Goal: Task Accomplishment & Management: Manage account settings

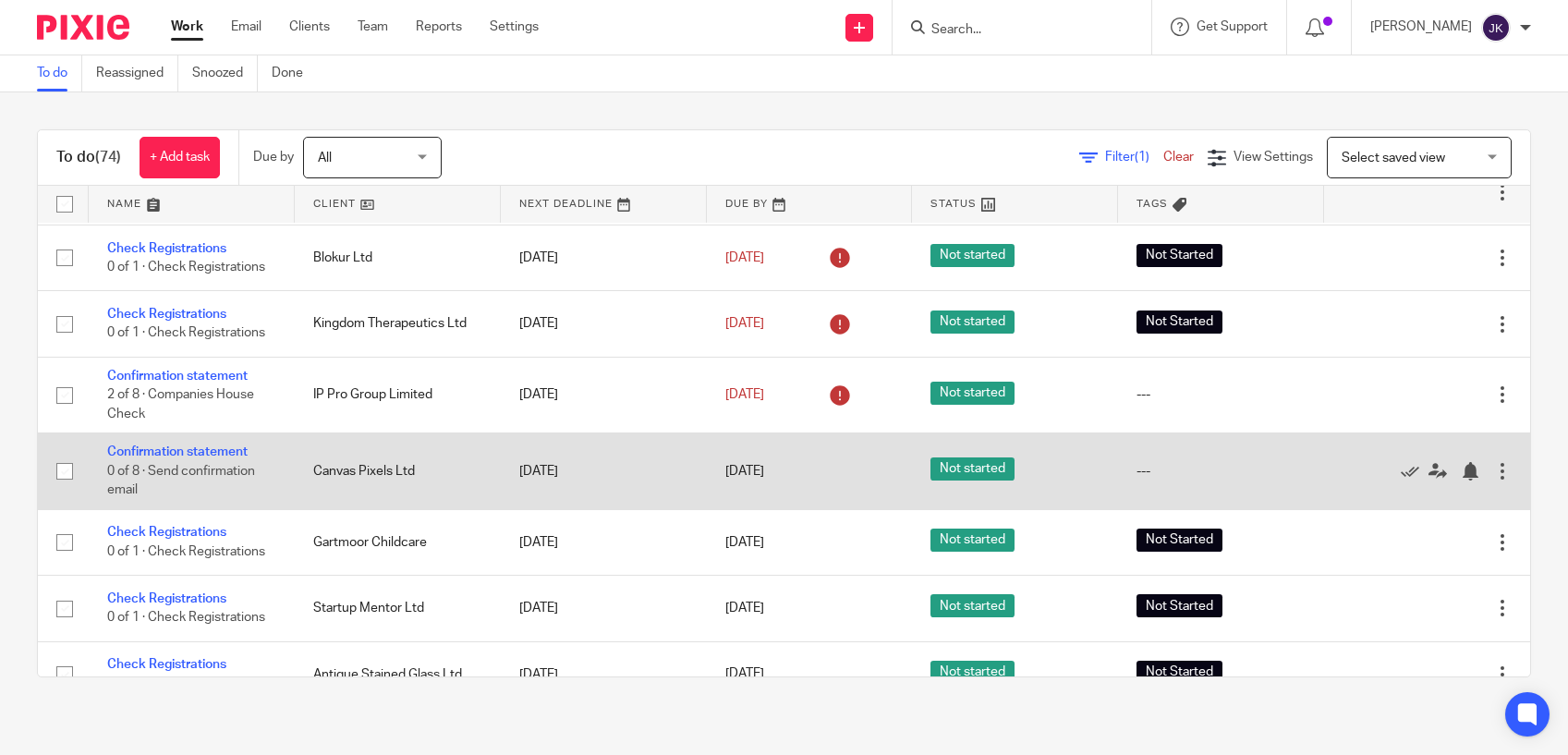
scroll to position [92, 0]
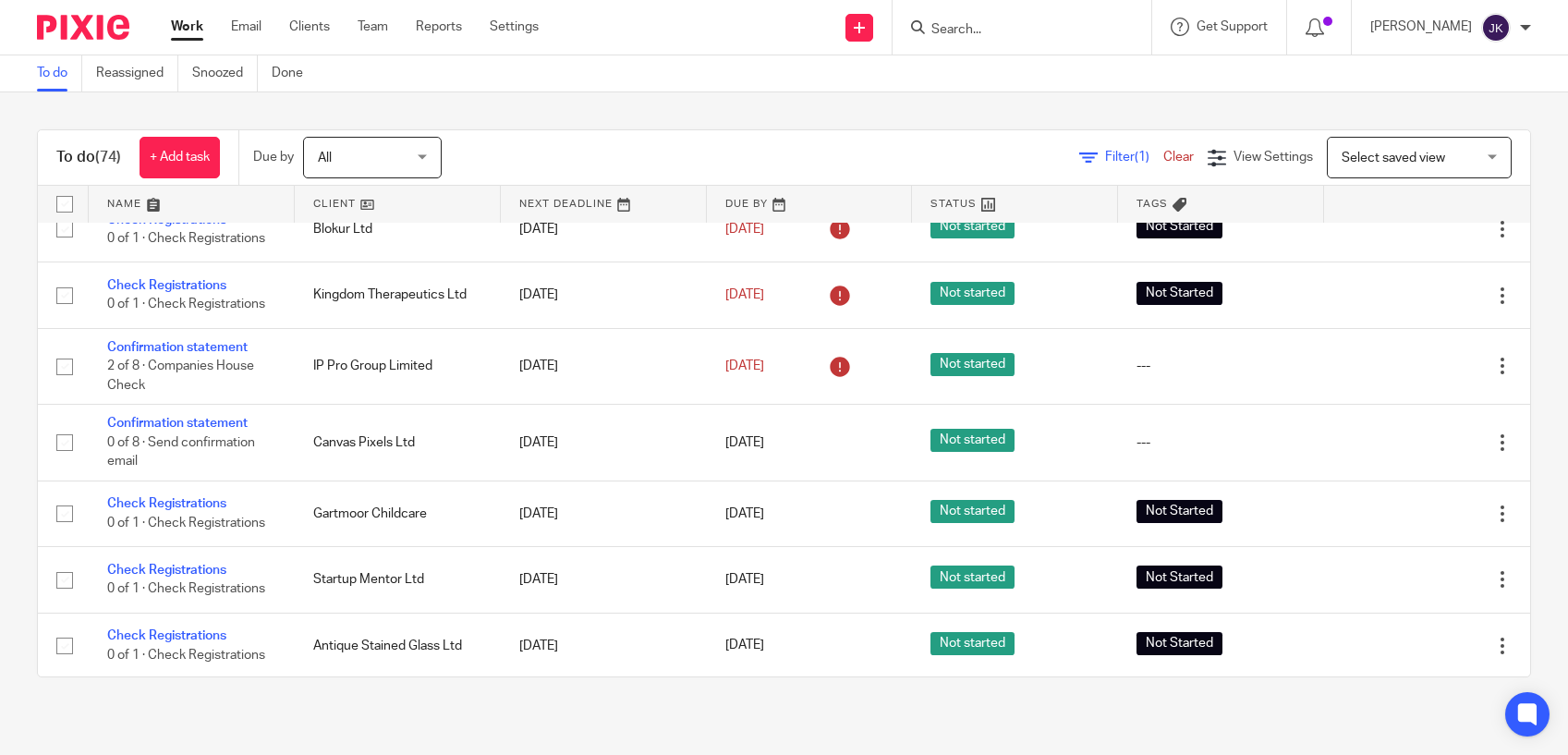
click at [943, 29] on input "Search" at bounding box center [1013, 31] width 166 height 17
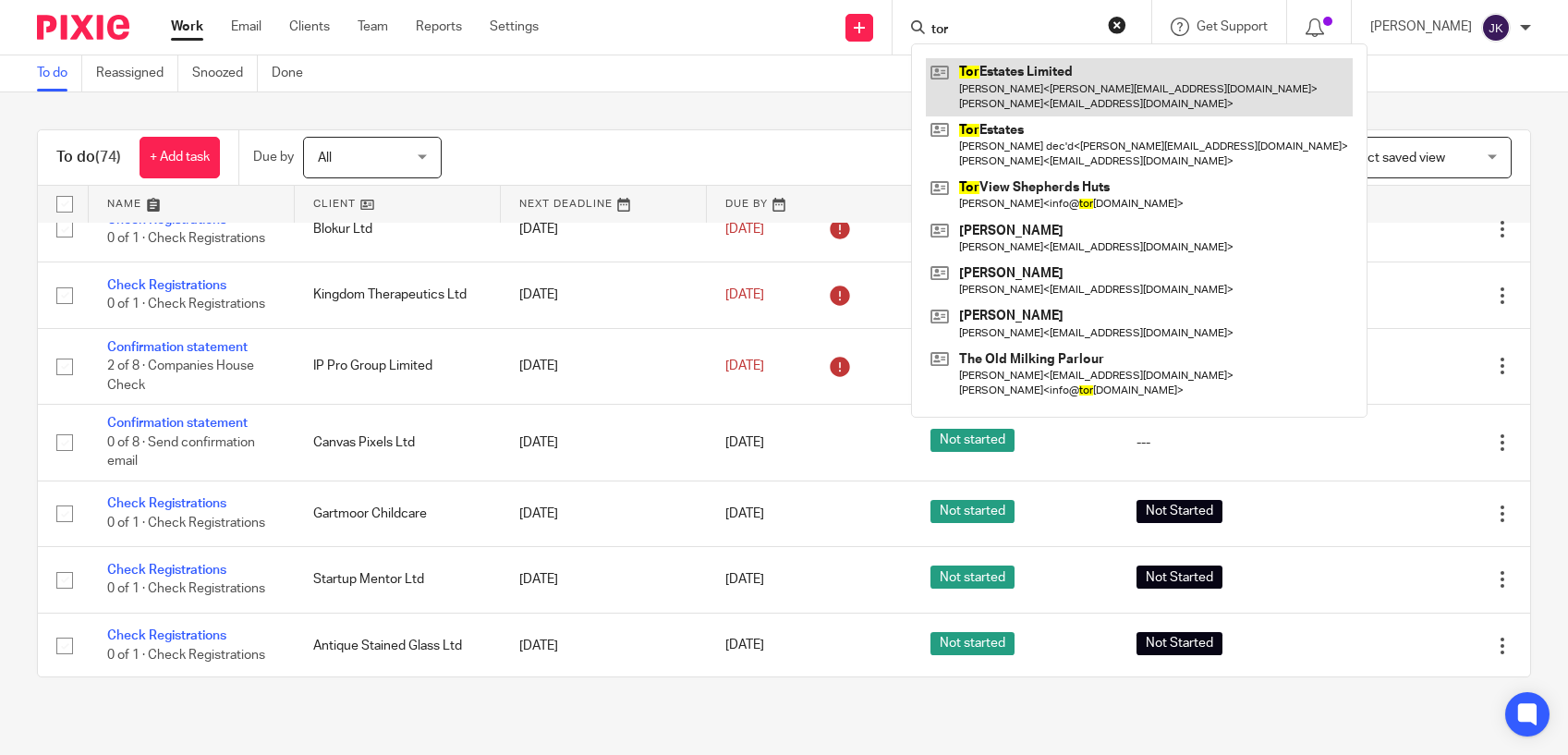
type input "tor"
click at [987, 66] on link at bounding box center [1140, 87] width 427 height 58
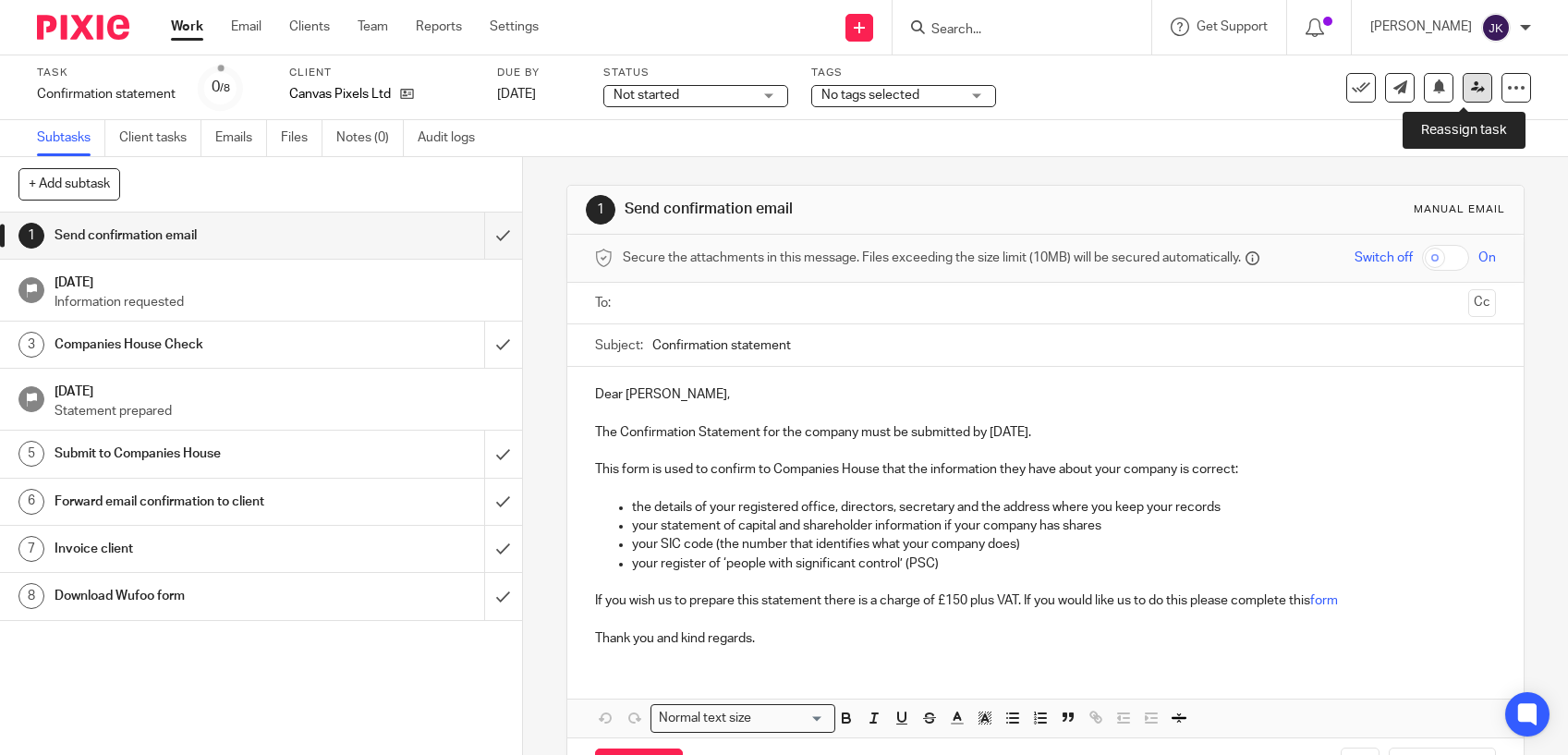
click at [1463, 88] on link at bounding box center [1478, 88] width 30 height 30
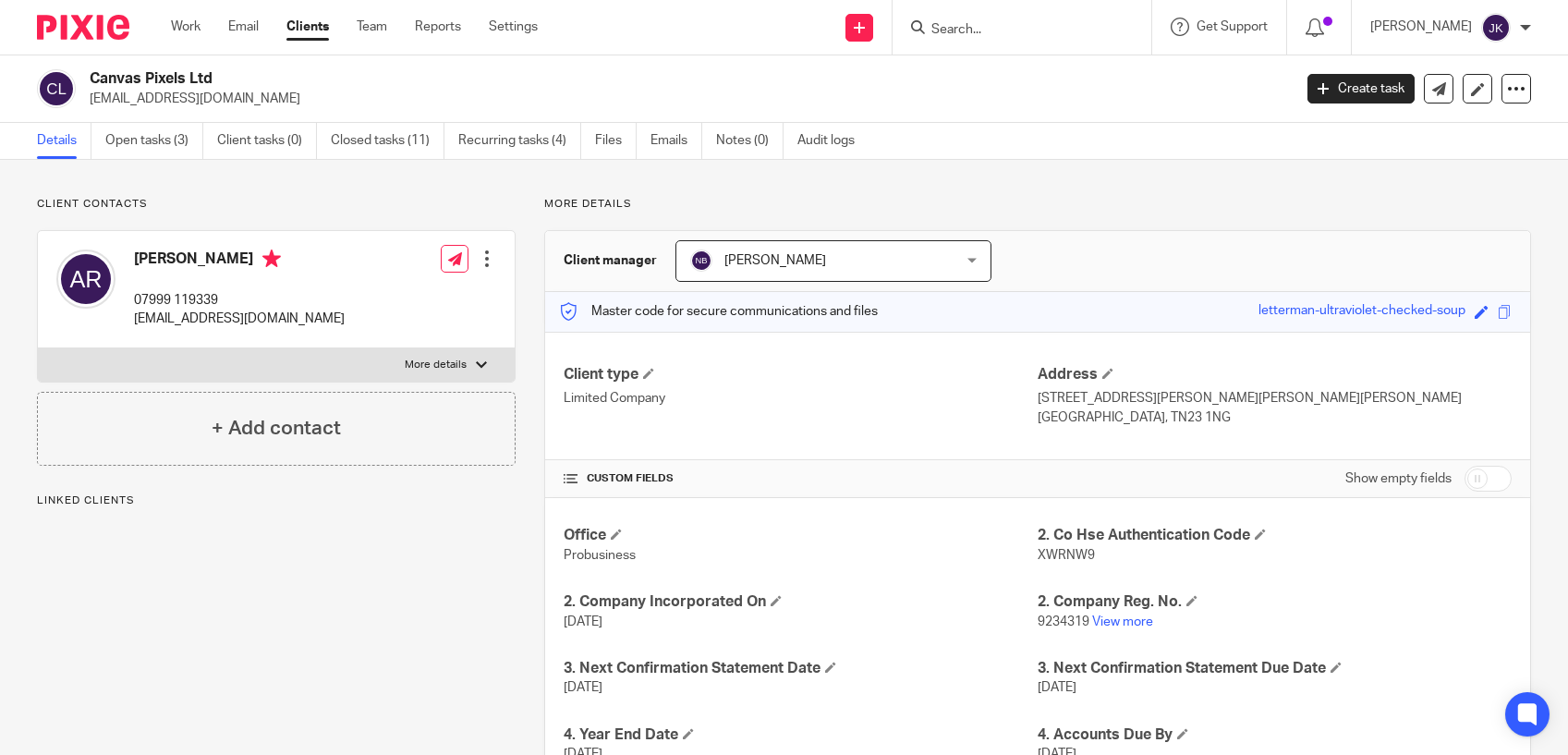
click at [1120, 630] on p "9234319 View more" at bounding box center [1274, 622] width 474 height 19
click at [1120, 624] on link "View more" at bounding box center [1123, 622] width 61 height 13
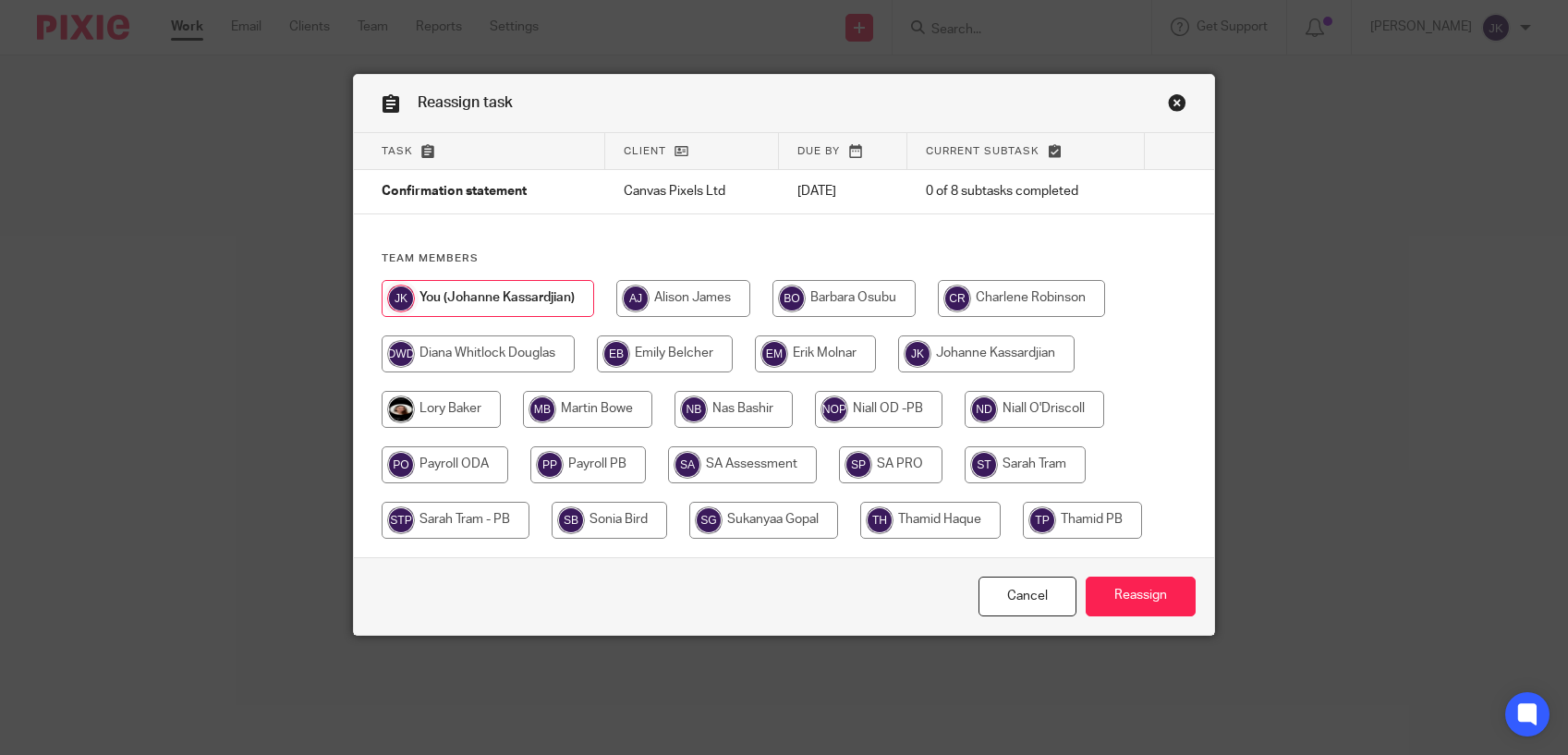
click at [1000, 351] on input "radio" at bounding box center [987, 354] width 176 height 37
radio input "true"
click at [1105, 588] on input "Reassign" at bounding box center [1141, 596] width 110 height 40
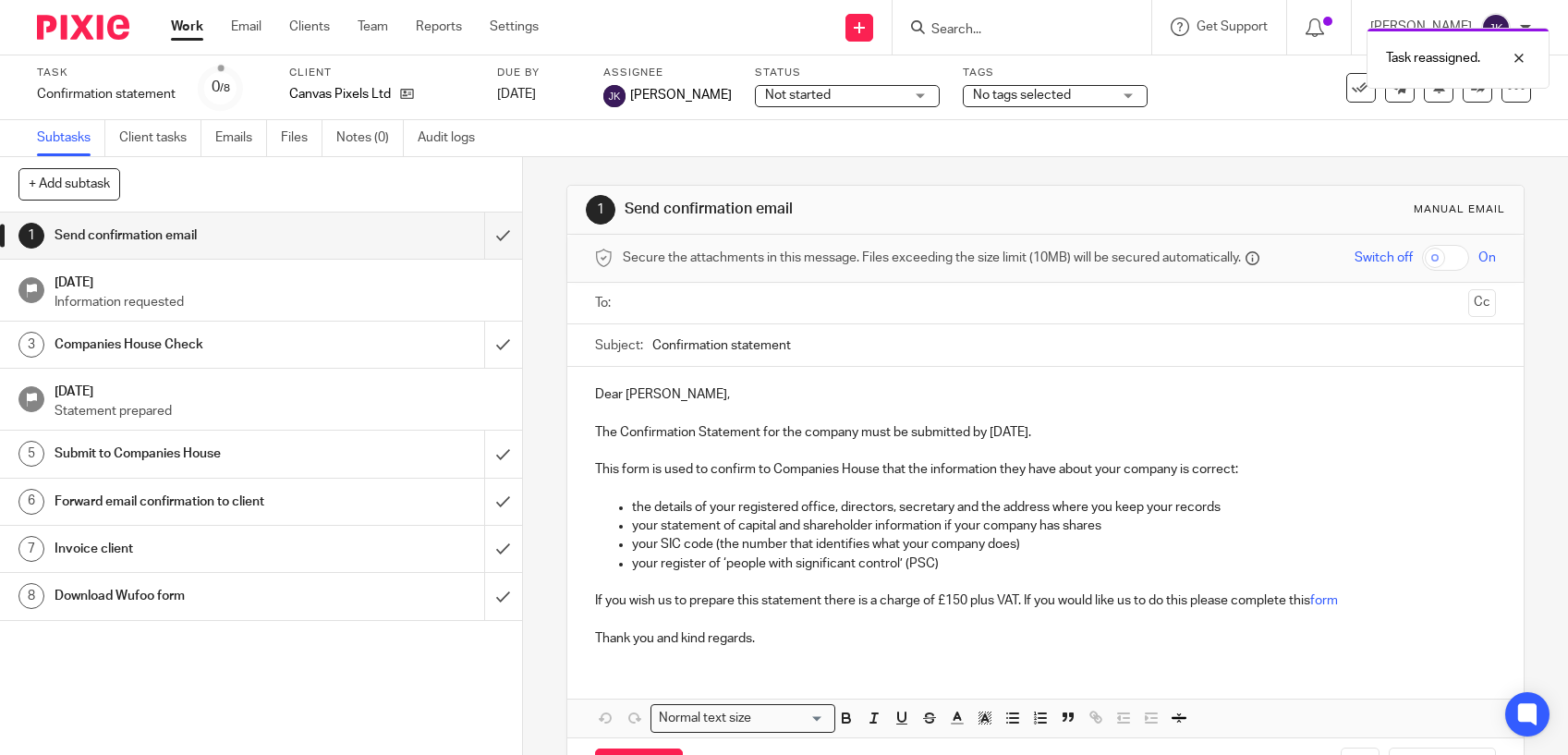
click at [193, 22] on link "Work" at bounding box center [187, 27] width 33 height 19
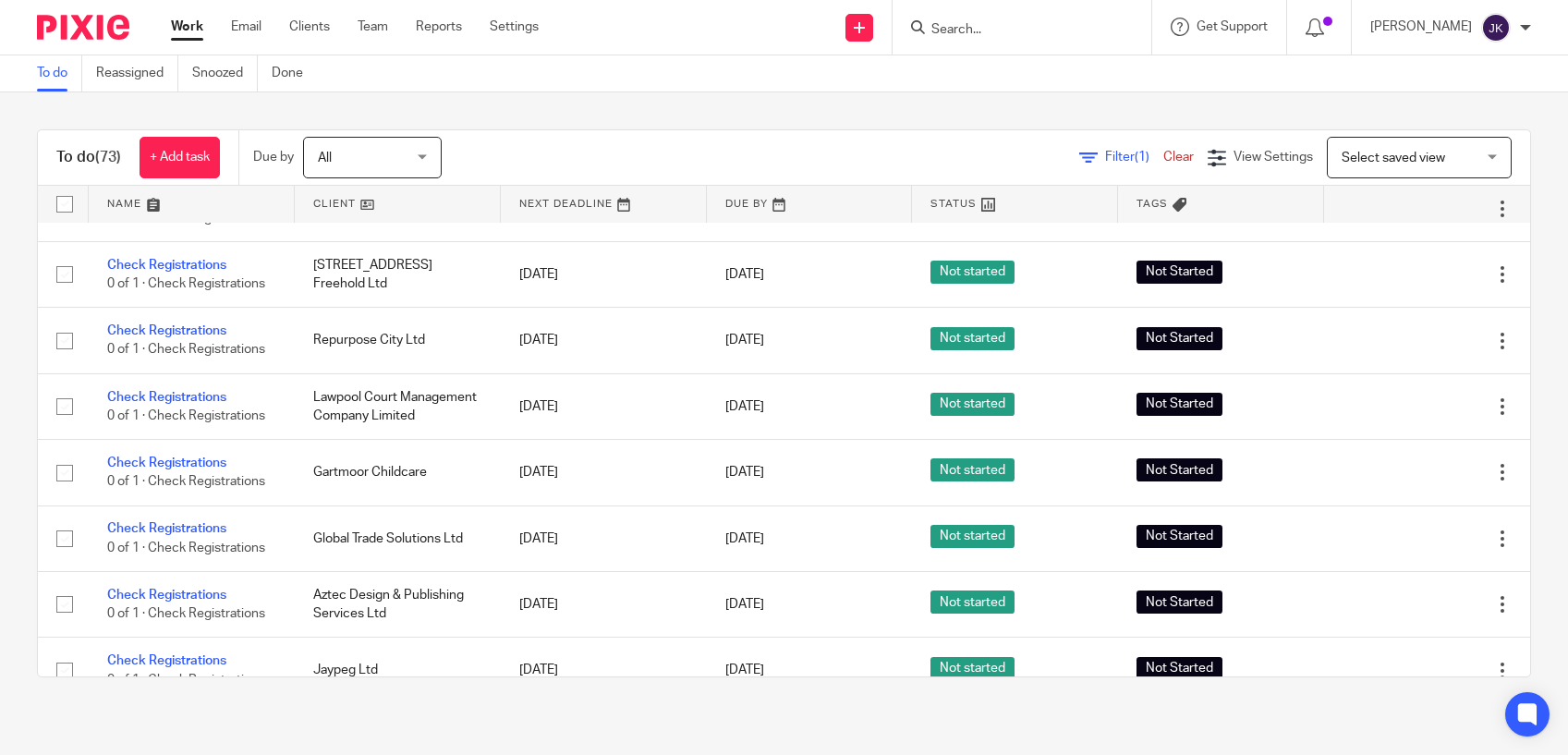
scroll to position [4383, 0]
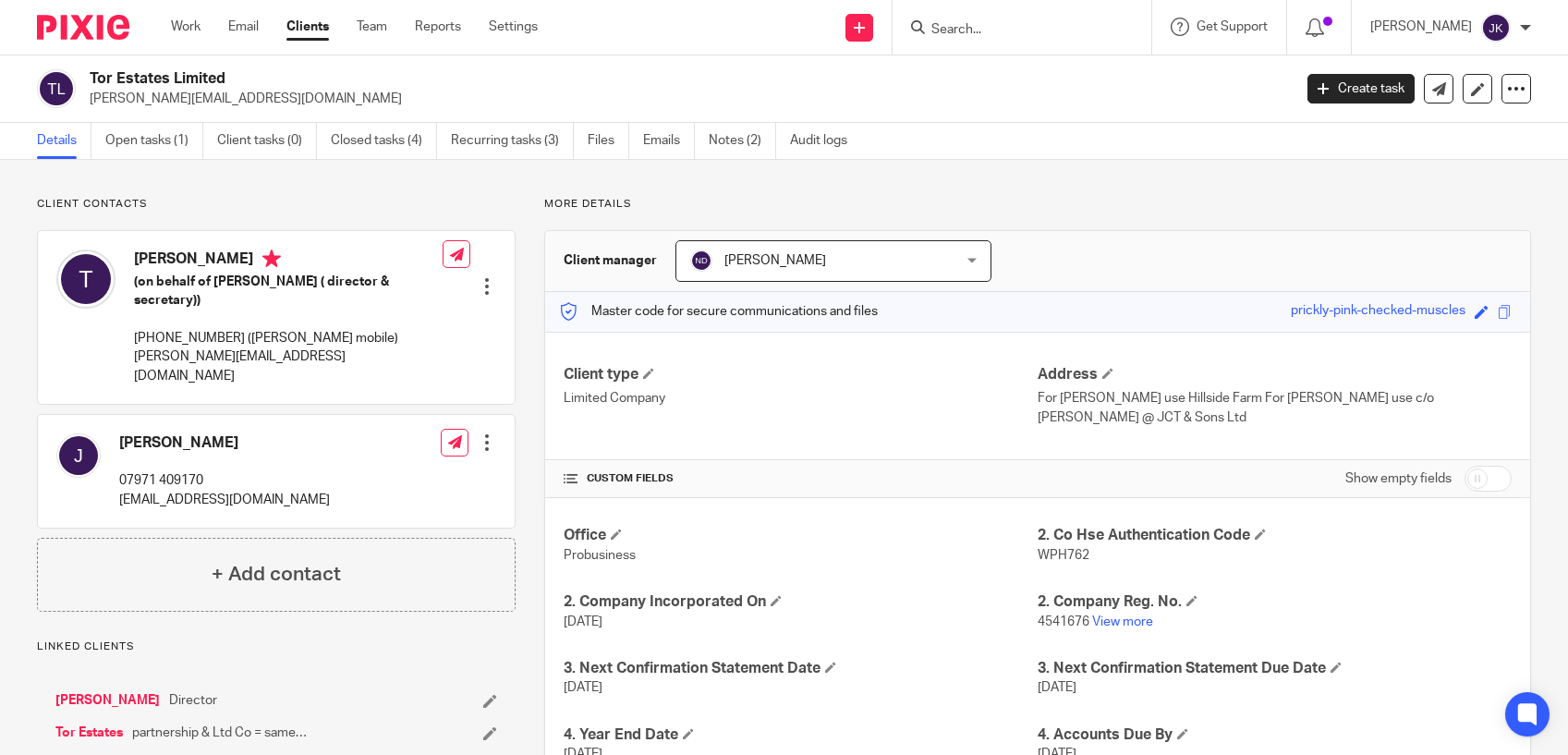
click at [1525, 34] on div "Johanne Kassardjian" at bounding box center [1450, 28] width 161 height 30
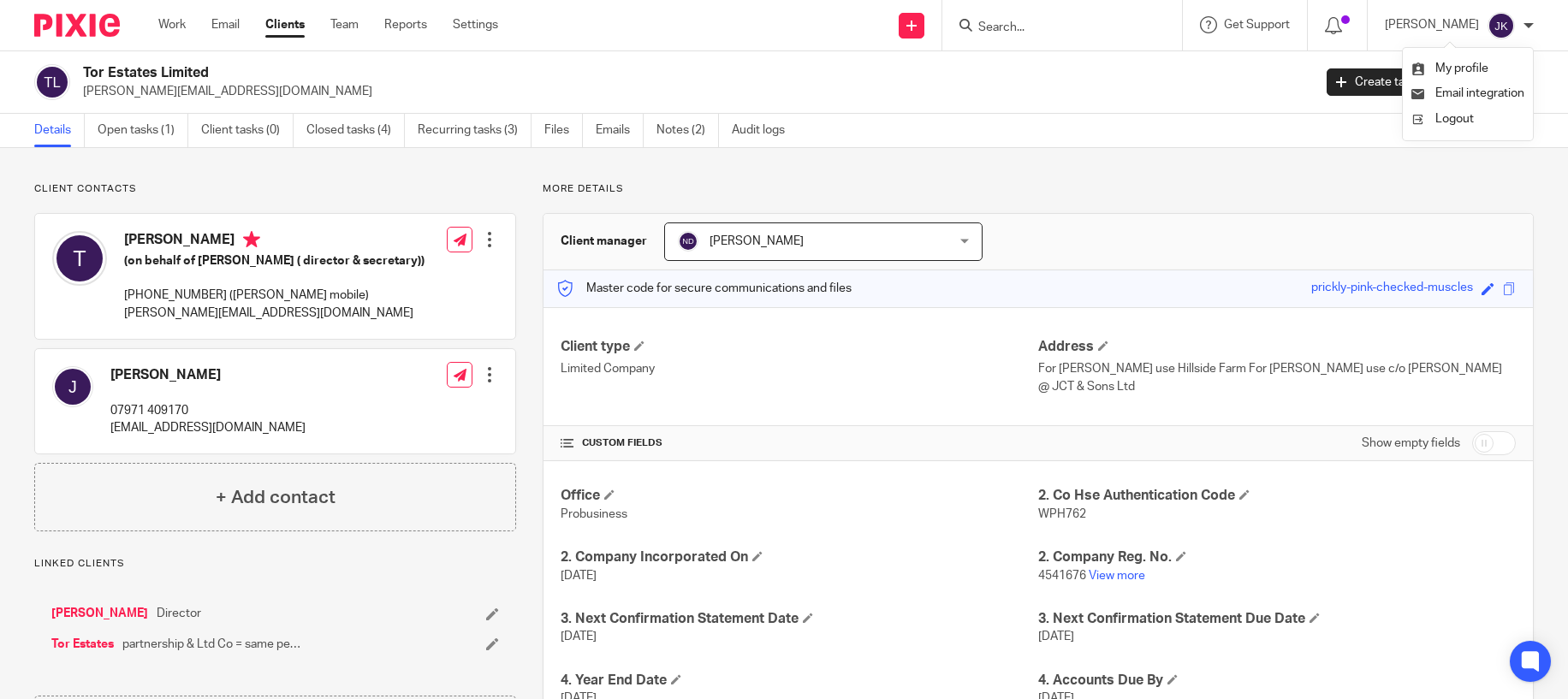
click at [981, 28] on input "Search" at bounding box center [1053, 28] width 154 height 15
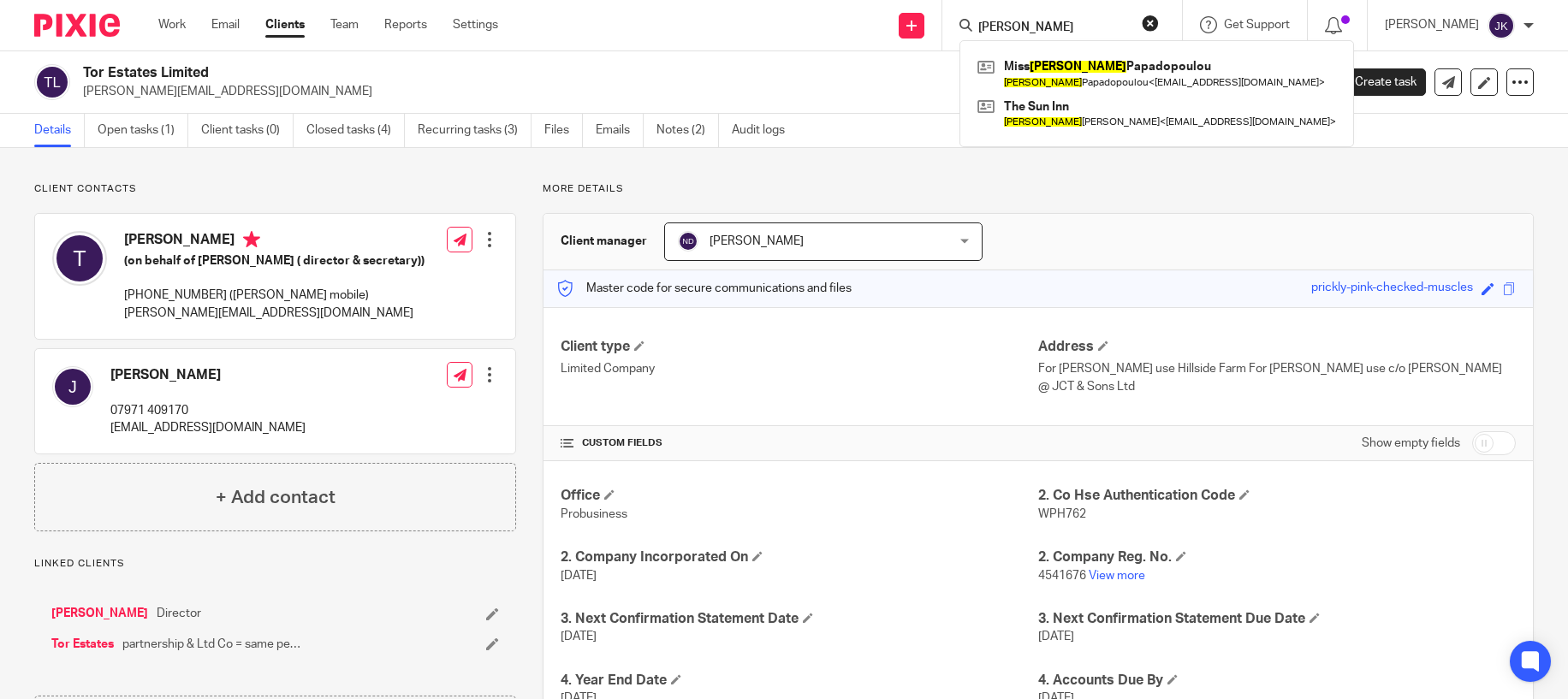
type input "olga"
click at [177, 34] on div "Work Email Clients Team Reports Settings Work Email Clients Team Reports Settin…" at bounding box center [332, 25] width 383 height 51
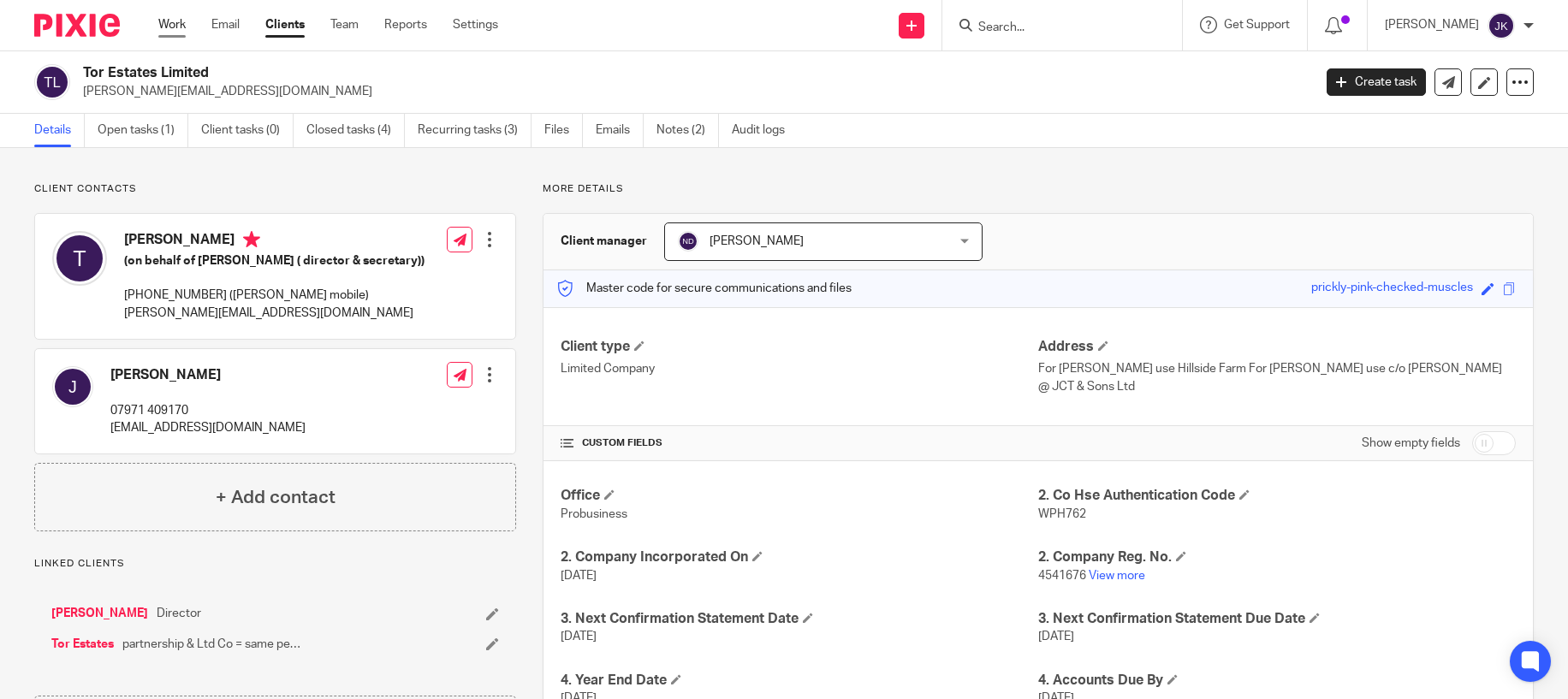
click at [174, 20] on link "Work" at bounding box center [172, 25] width 28 height 17
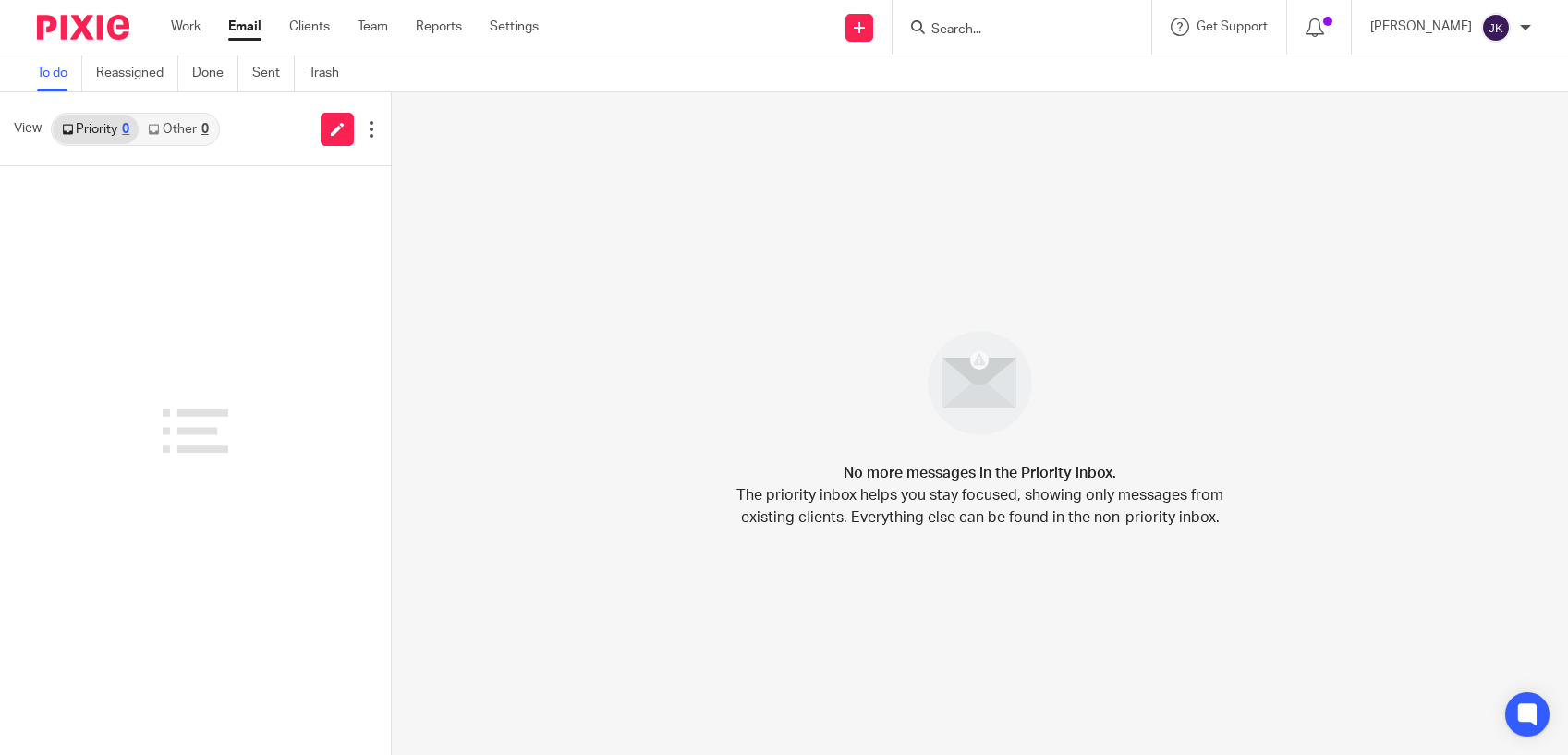
click at [1529, 33] on div "Johanne Kassardjian" at bounding box center [1450, 28] width 161 height 30
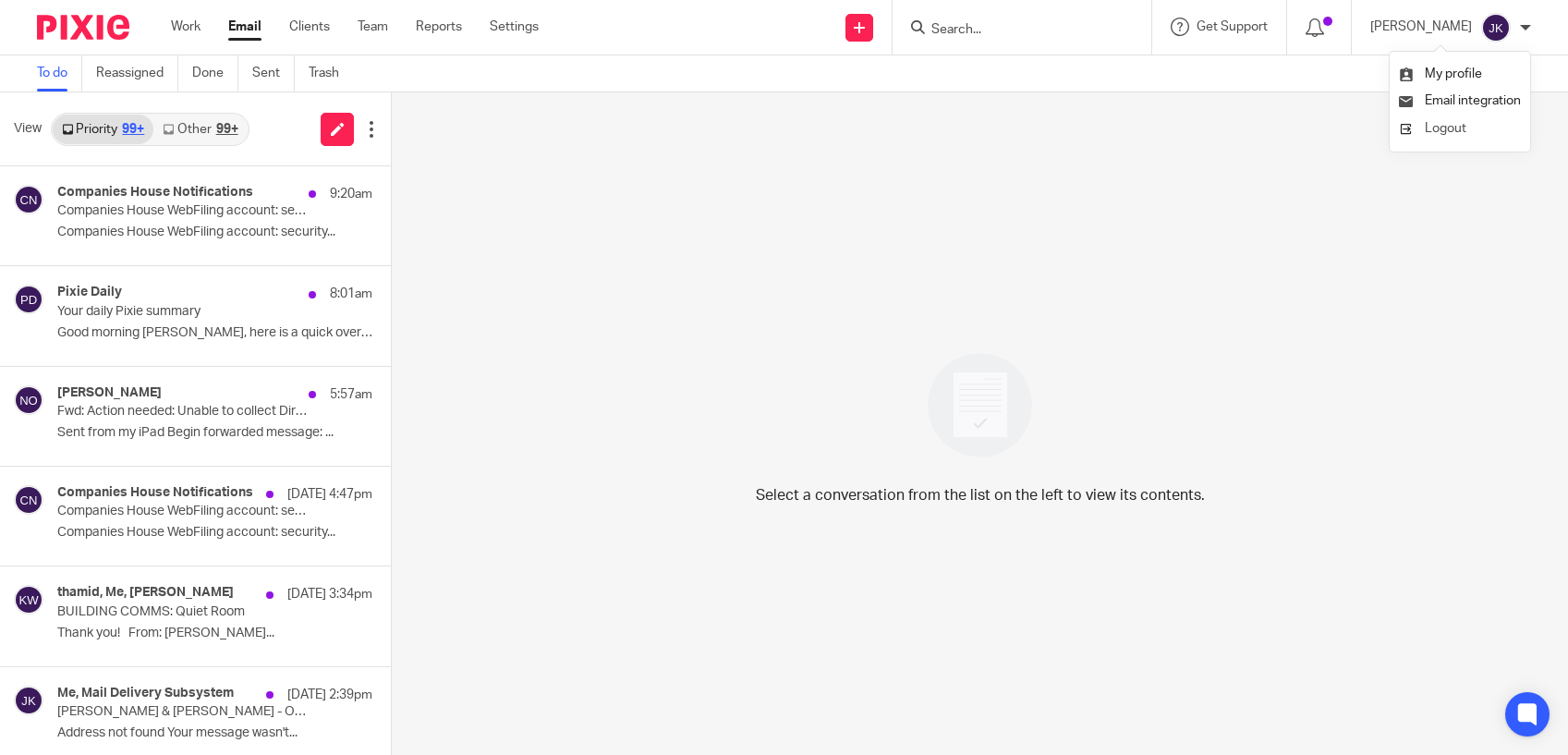
click at [1469, 123] on li "Logout" at bounding box center [1459, 128] width 122 height 27
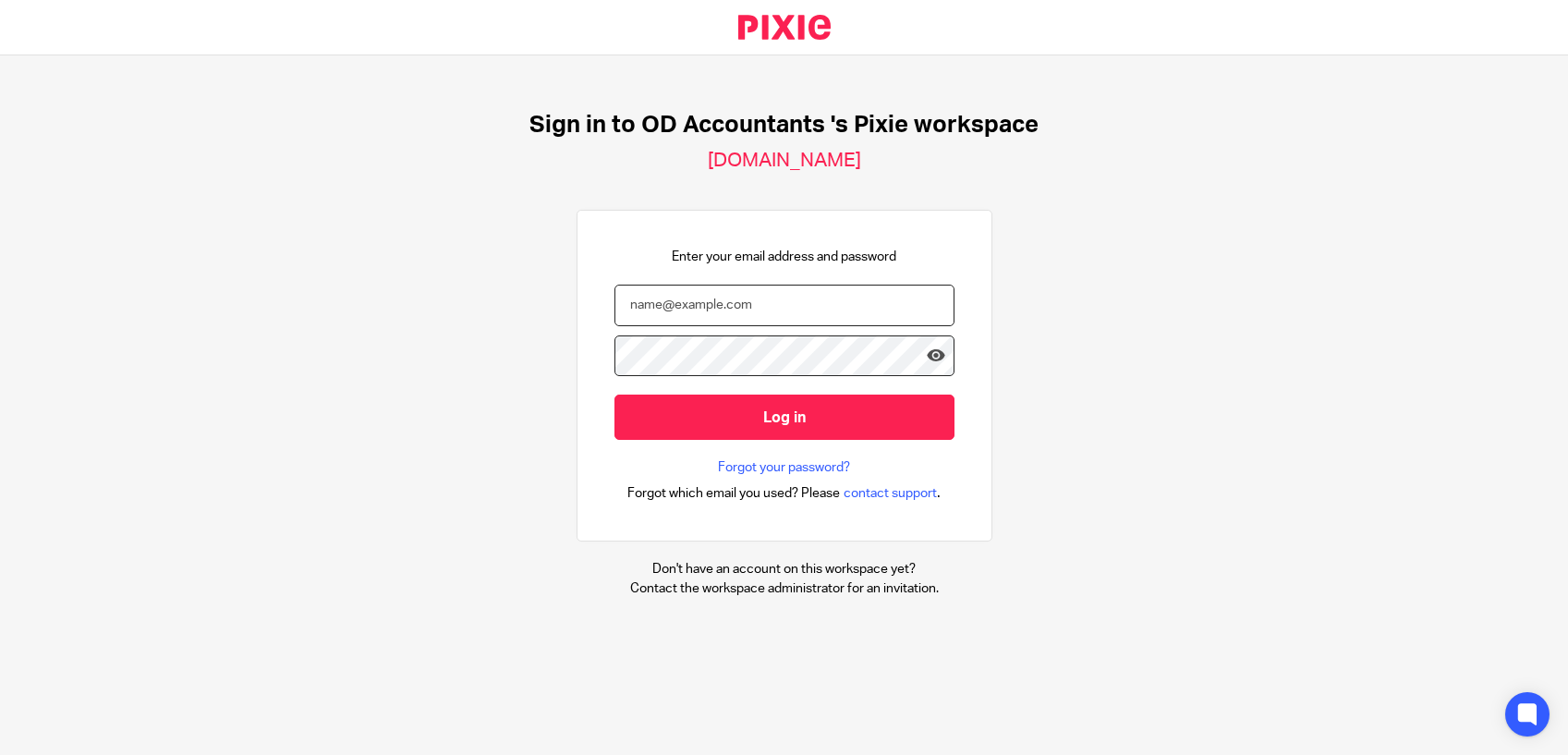
click at [794, 307] on input "email" at bounding box center [785, 305] width 340 height 42
type input "[EMAIL_ADDRESS][DOMAIN_NAME]"
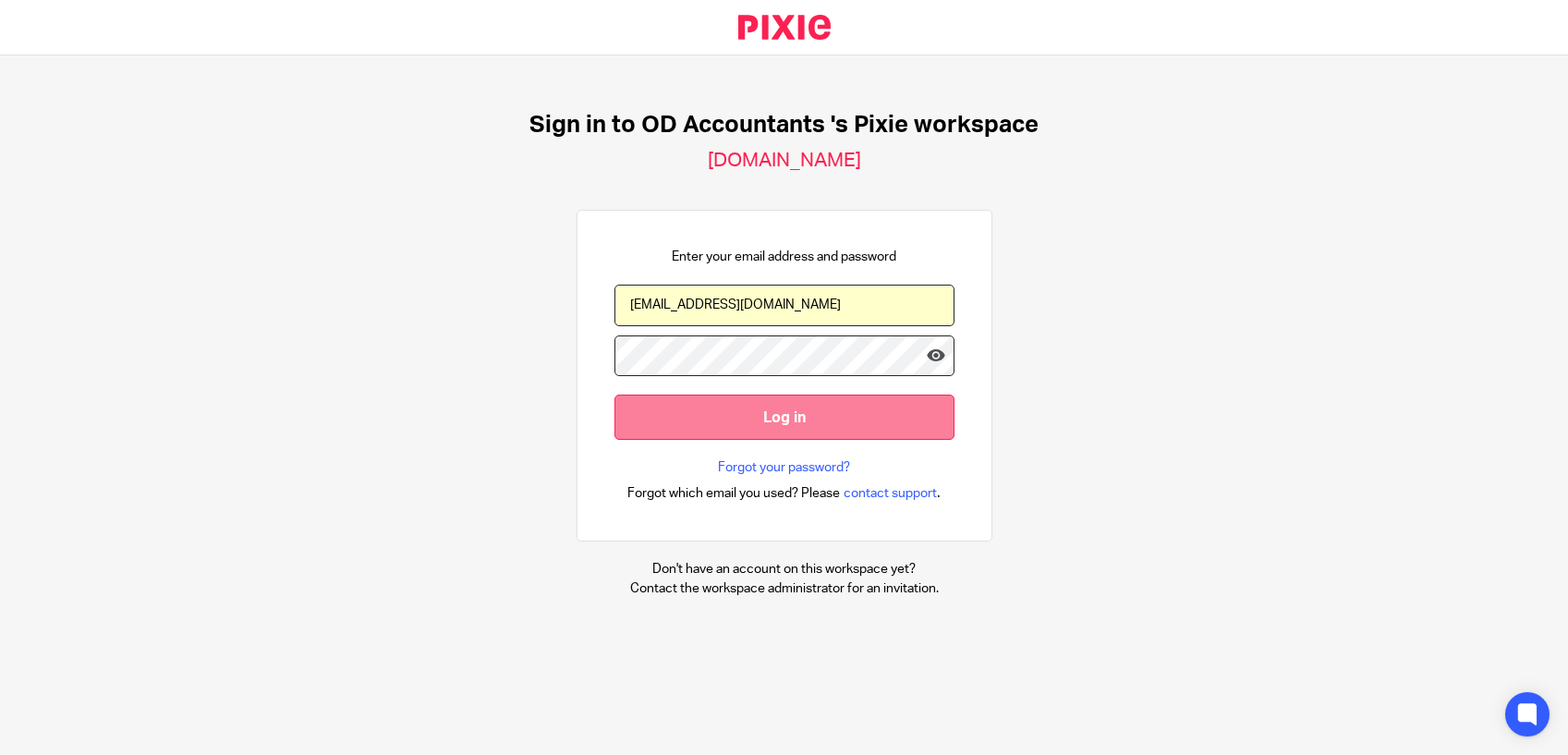
click at [835, 424] on input "Log in" at bounding box center [785, 417] width 340 height 46
